Goal: Find specific page/section: Find specific page/section

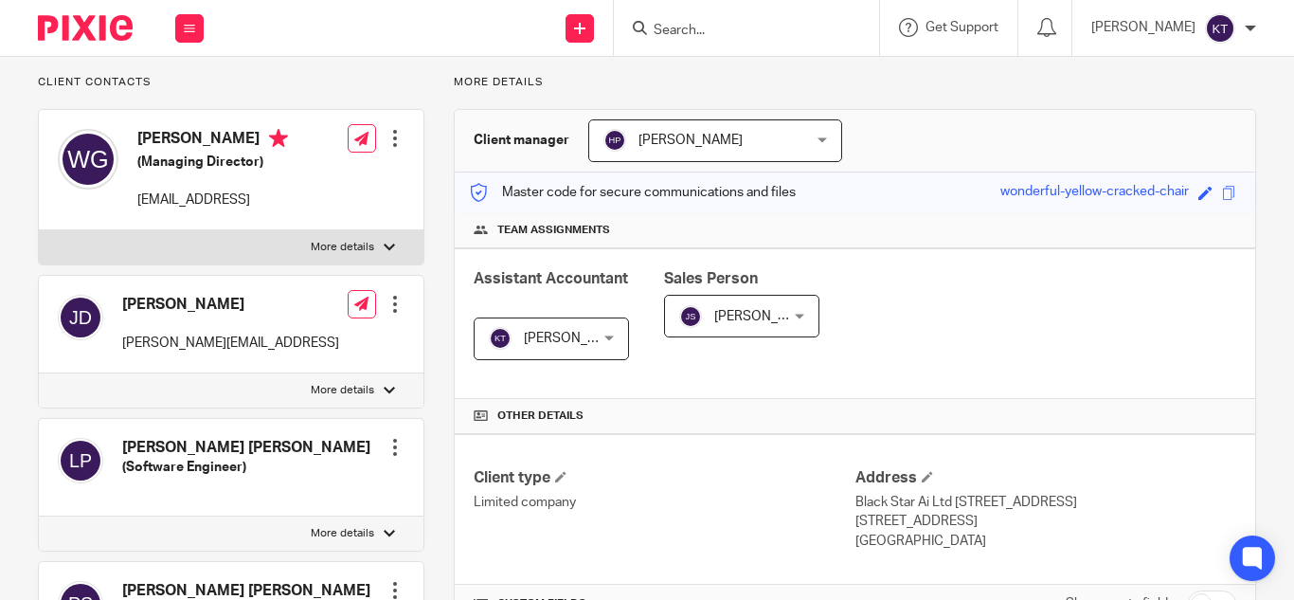
scroll to position [119, 0]
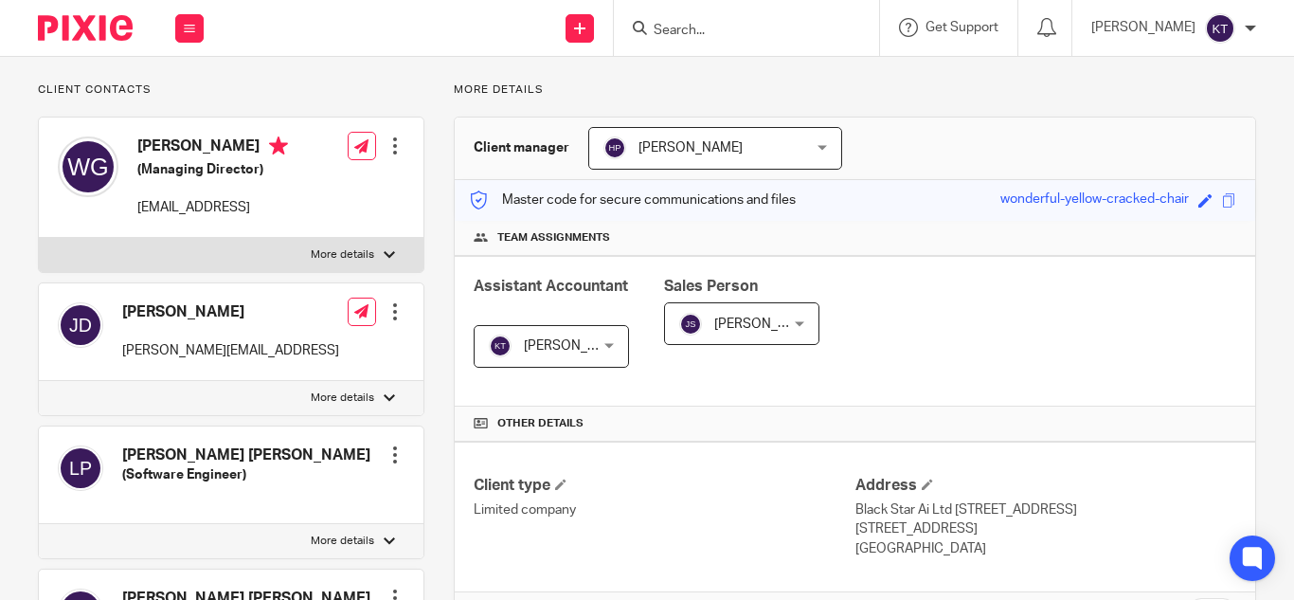
click at [700, 48] on div at bounding box center [746, 28] width 265 height 56
click at [700, 38] on input "Search" at bounding box center [737, 31] width 171 height 17
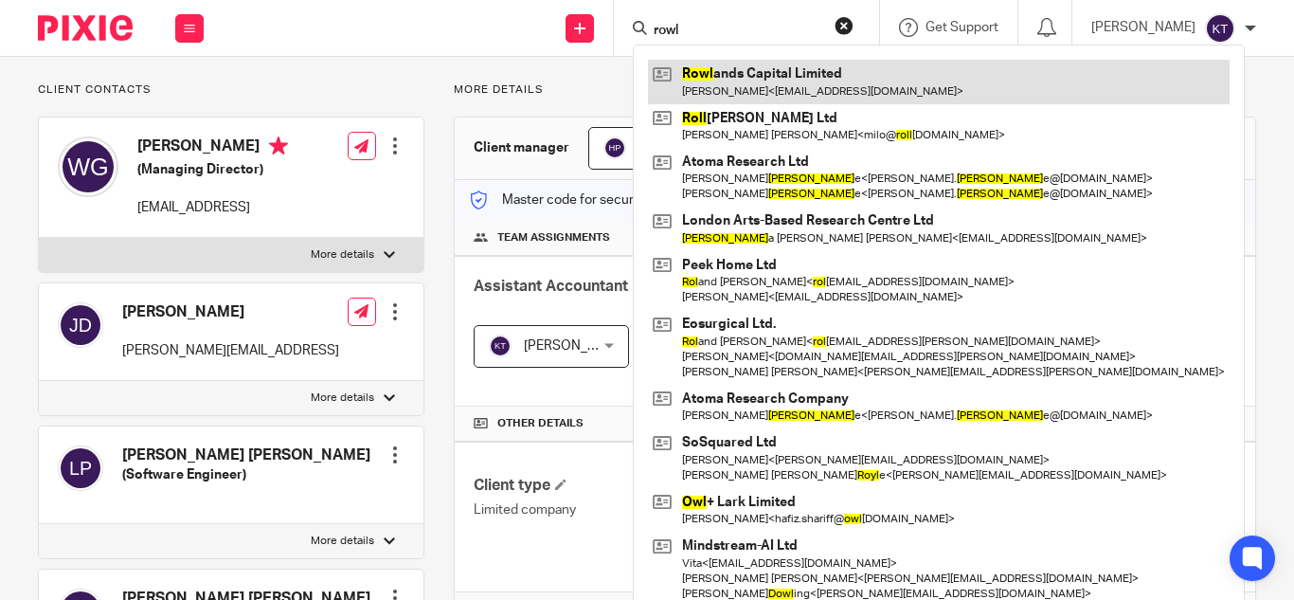
type input "rowl"
click at [727, 80] on link at bounding box center [939, 82] width 582 height 44
click at [726, 75] on link at bounding box center [939, 82] width 582 height 44
